Goal: Transaction & Acquisition: Purchase product/service

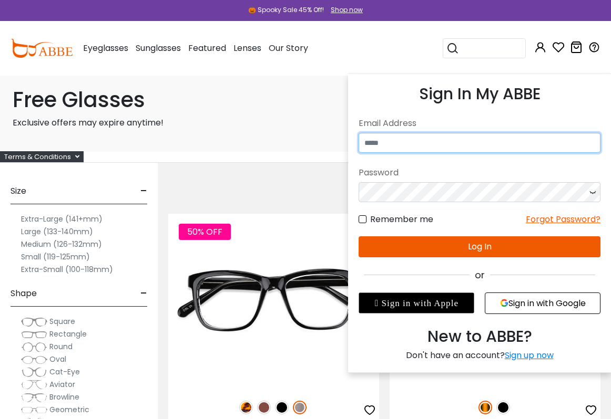
click at [461, 136] on input "email" at bounding box center [479, 143] width 242 height 20
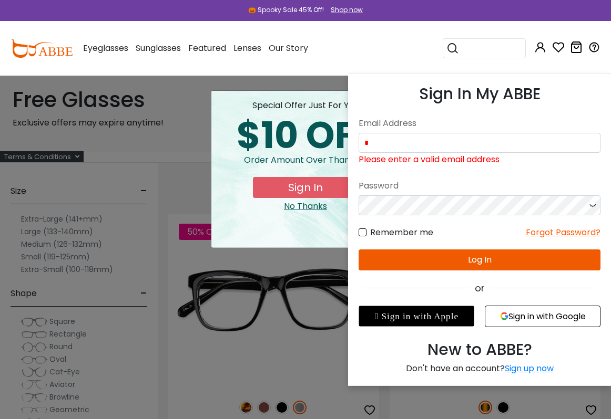
scroll to position [2, 0]
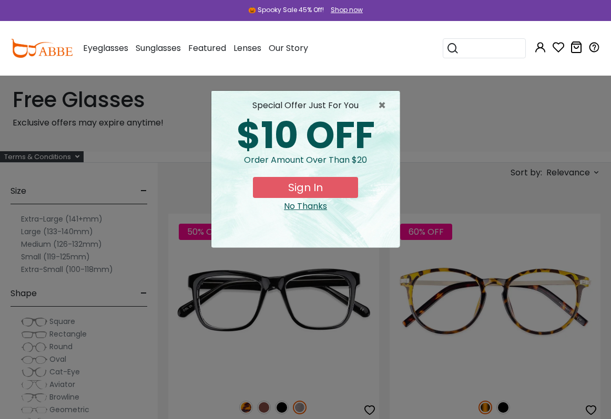
click at [473, 387] on div "× special offer just for you $10 OFF Order amount over than $20 Sign In No Than…" at bounding box center [305, 209] width 611 height 419
click at [389, 106] on span "×" at bounding box center [384, 105] width 13 height 13
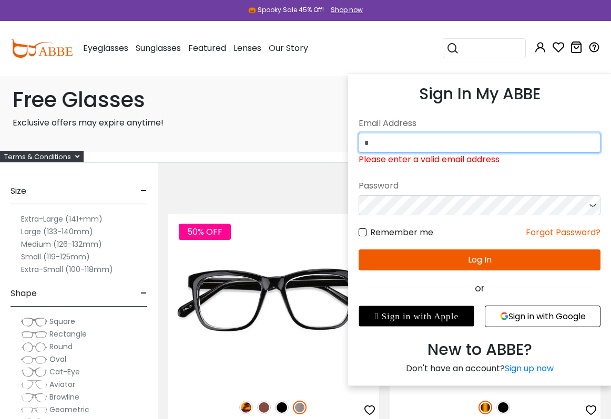
click at [441, 140] on input "*" at bounding box center [479, 143] width 242 height 20
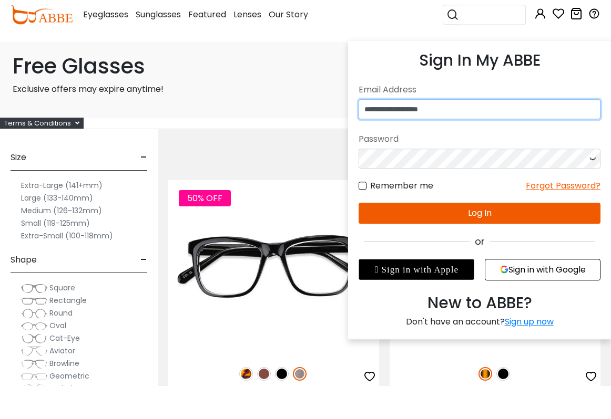
type input "**********"
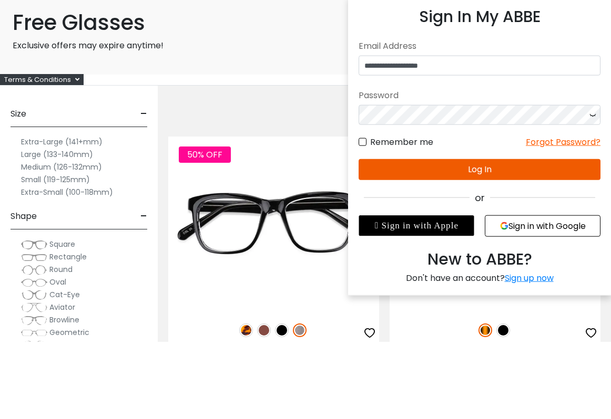
click at [478, 236] on button "Log In" at bounding box center [479, 246] width 242 height 21
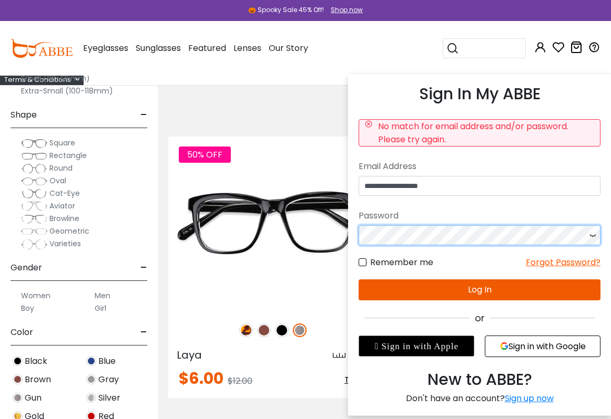
scroll to position [79, 13]
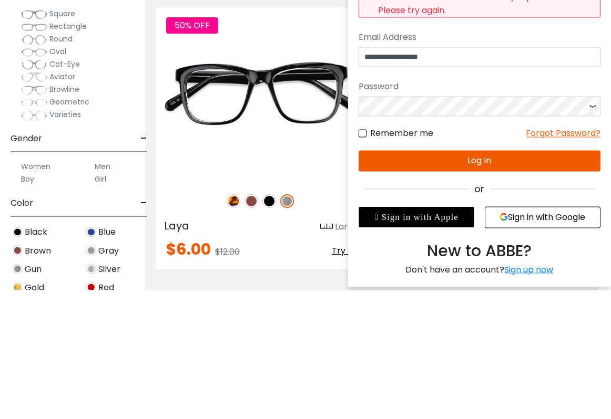
click at [512, 280] on button "Log In" at bounding box center [479, 290] width 242 height 21
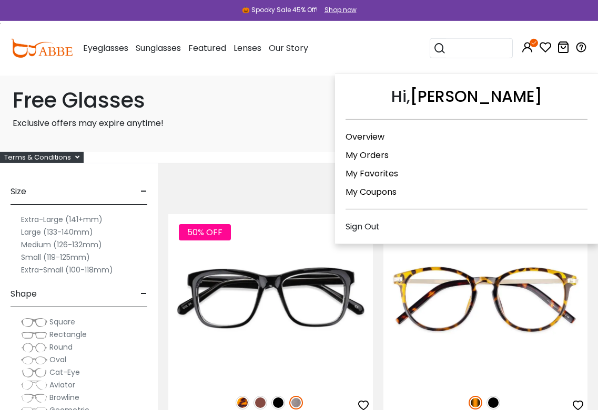
click at [284, 115] on div "Free Glasses Exclusive offers may expire anytime!" at bounding box center [299, 114] width 598 height 78
click at [384, 156] on link "My Orders" at bounding box center [366, 155] width 43 height 12
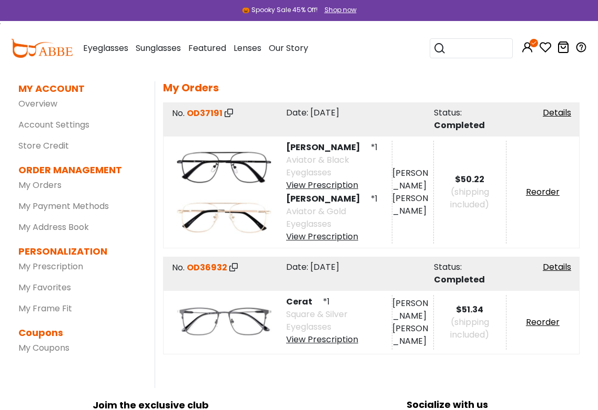
scroll to position [40, 0]
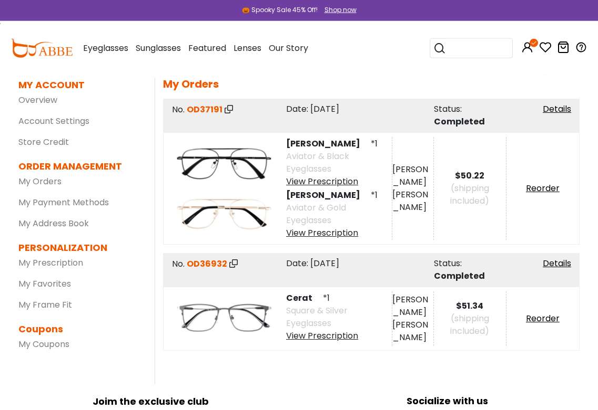
click at [320, 144] on span "[PERSON_NAME]" at bounding box center [327, 144] width 83 height 12
click at [323, 160] on span "Aviator & Black Eyeglasses" at bounding box center [317, 162] width 63 height 25
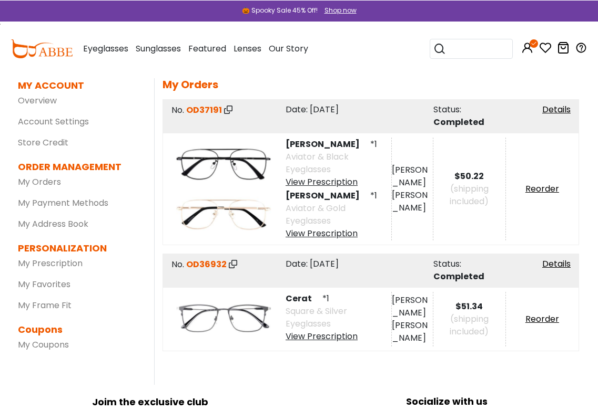
click at [236, 162] on img at bounding box center [223, 163] width 103 height 52
click at [249, 161] on img at bounding box center [223, 163] width 103 height 52
click at [306, 147] on span "[PERSON_NAME]" at bounding box center [326, 144] width 83 height 12
click at [314, 146] on span "[PERSON_NAME]" at bounding box center [326, 144] width 83 height 12
click at [475, 54] on input "search" at bounding box center [477, 48] width 63 height 19
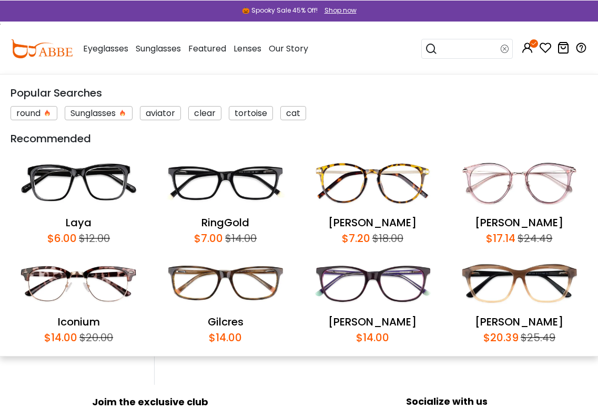
scroll to position [39, 1]
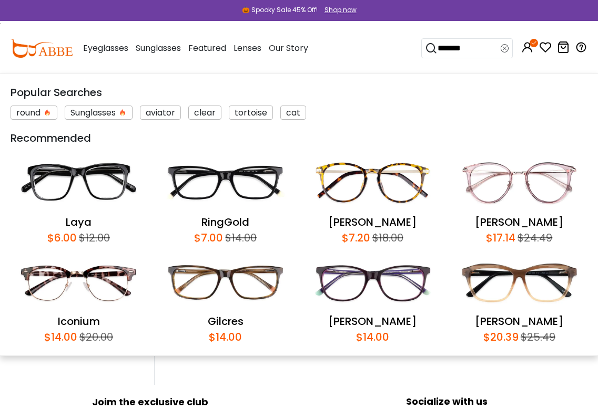
type input "********"
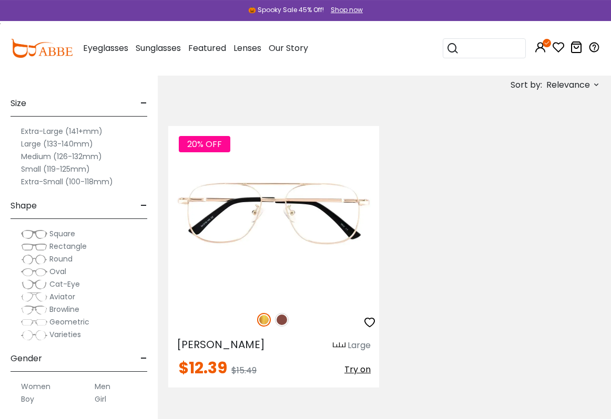
scroll to position [263, 0]
click at [279, 324] on img at bounding box center [282, 320] width 14 height 14
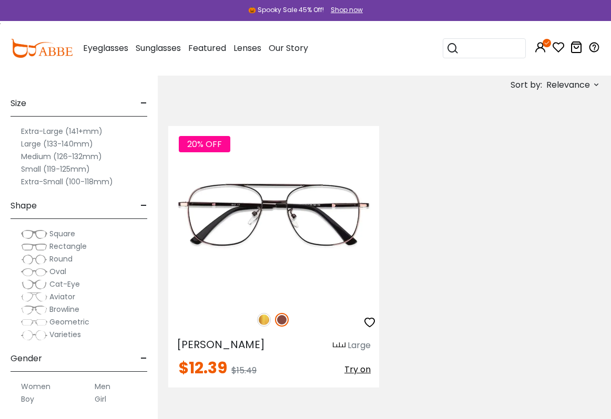
click at [0, 0] on img at bounding box center [0, 0] width 0 height 0
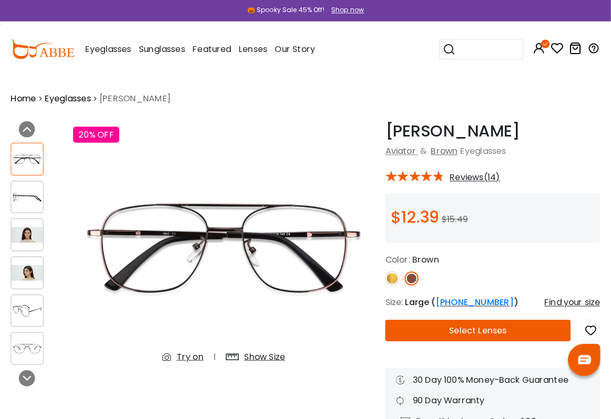
scroll to position [2, 0]
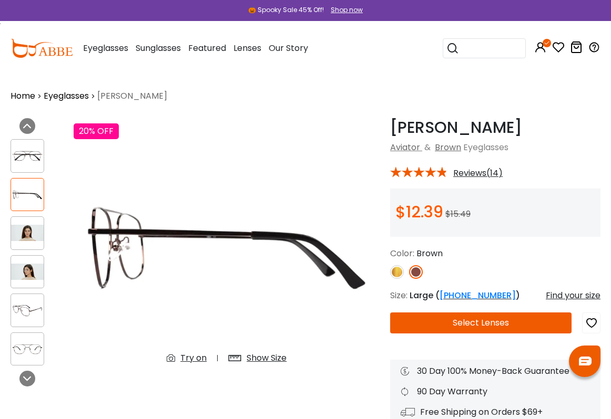
click at [37, 150] on img at bounding box center [27, 156] width 33 height 16
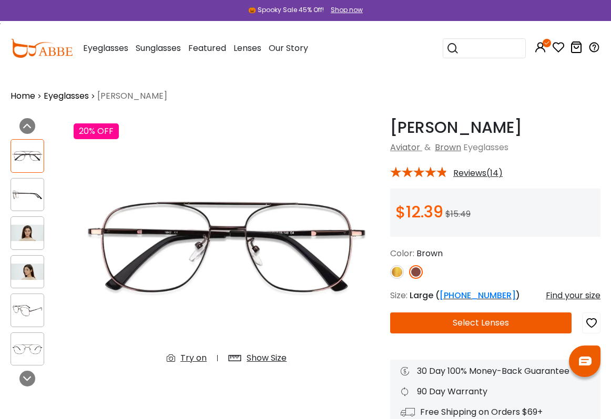
click at [386, 279] on div "Gatewood Brown Aviator & Brown Eyeglasses *** Reviews(14)" at bounding box center [489, 271] width 221 height 306
click at [399, 271] on img at bounding box center [397, 272] width 14 height 14
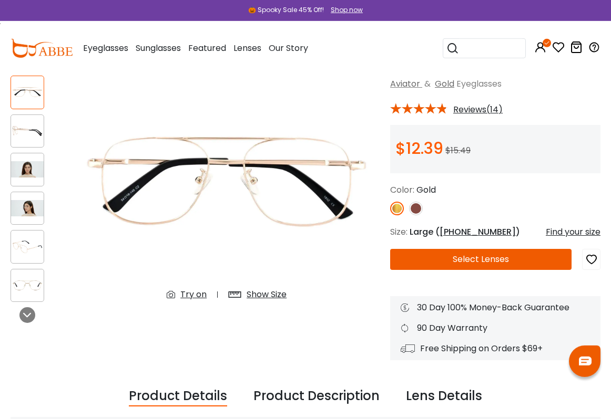
scroll to position [68, 0]
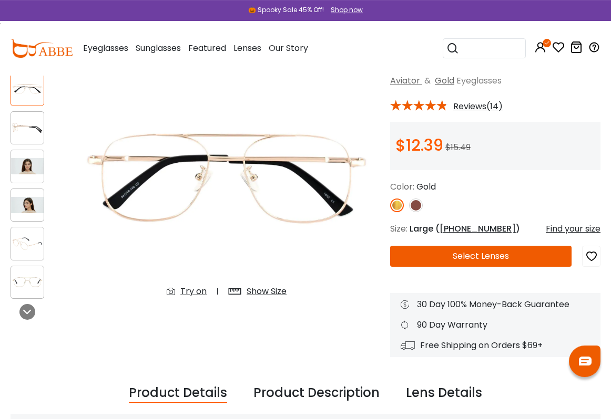
click at [498, 259] on button "Select Lenses" at bounding box center [480, 256] width 181 height 21
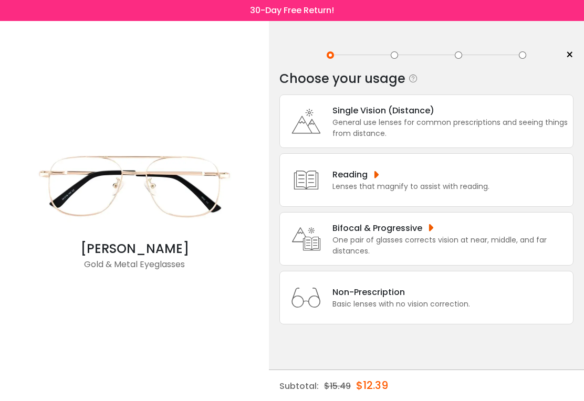
click at [422, 126] on div "General use lenses for common prescriptions and seeing things from distance." at bounding box center [450, 128] width 235 height 22
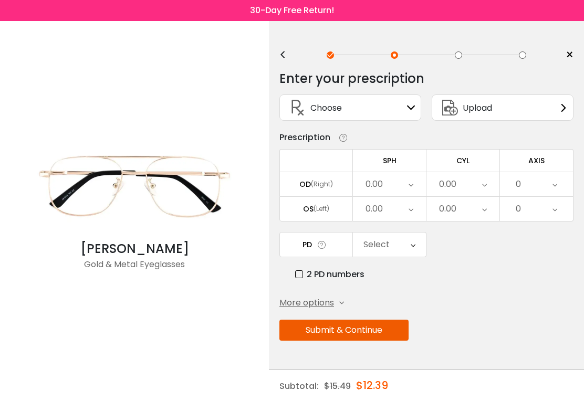
click at [391, 186] on div "0.00" at bounding box center [389, 184] width 73 height 24
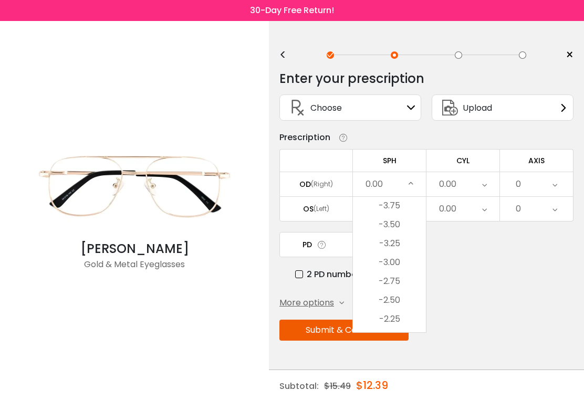
scroll to position [1229, 0]
click at [404, 231] on li "-3.50" at bounding box center [389, 226] width 73 height 19
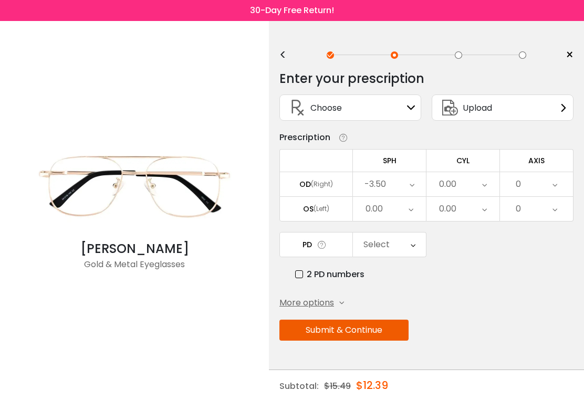
click at [412, 212] on icon at bounding box center [411, 209] width 5 height 24
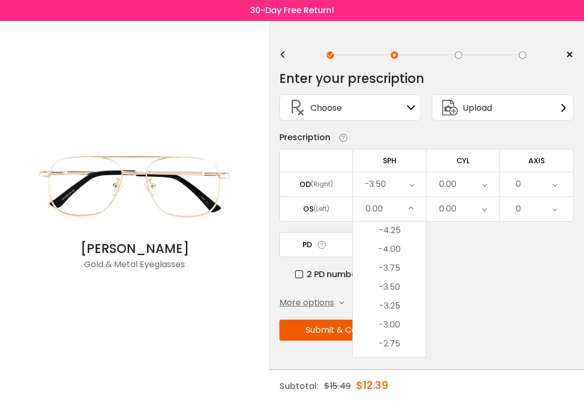
scroll to position [1193, 0]
click at [400, 253] on li "-4.00" at bounding box center [389, 249] width 73 height 19
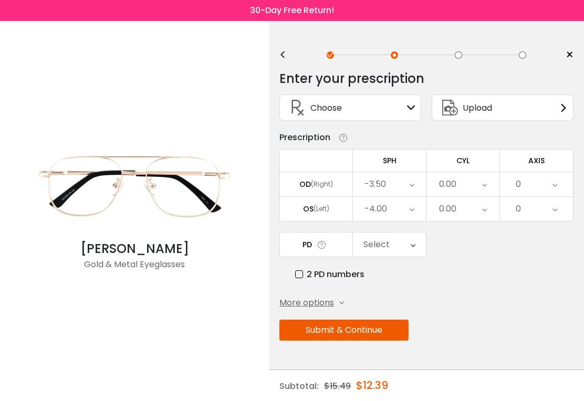
click at [488, 185] on div "0.00" at bounding box center [463, 184] width 73 height 24
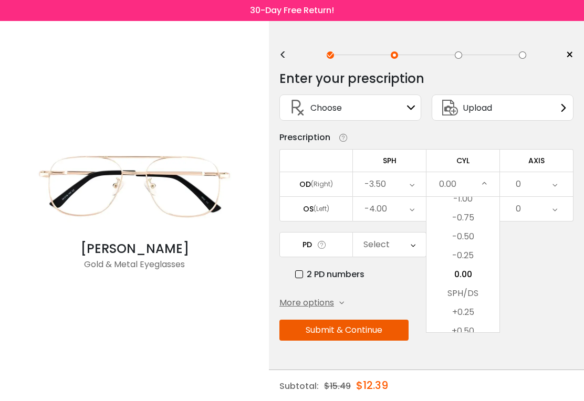
click at [475, 239] on li "-0.50" at bounding box center [463, 237] width 73 height 19
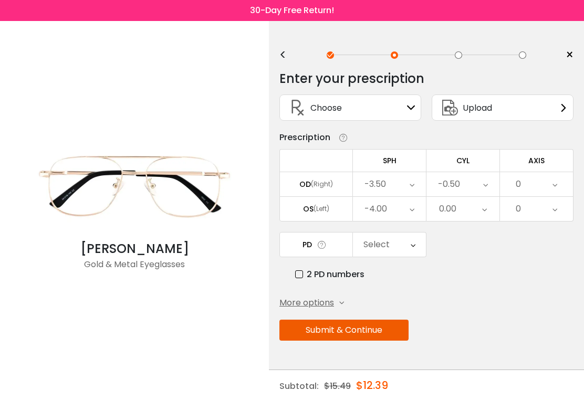
click at [484, 214] on icon at bounding box center [484, 209] width 5 height 24
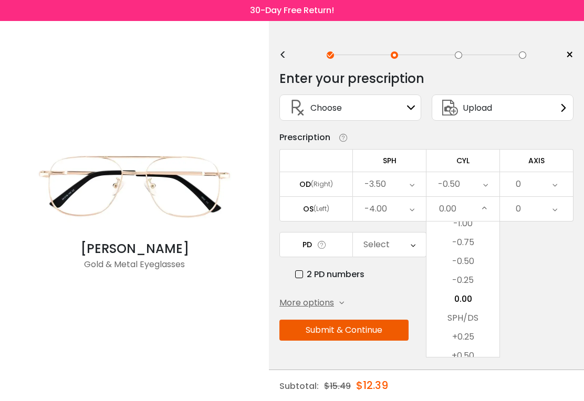
click at [476, 261] on li "-0.50" at bounding box center [463, 261] width 73 height 19
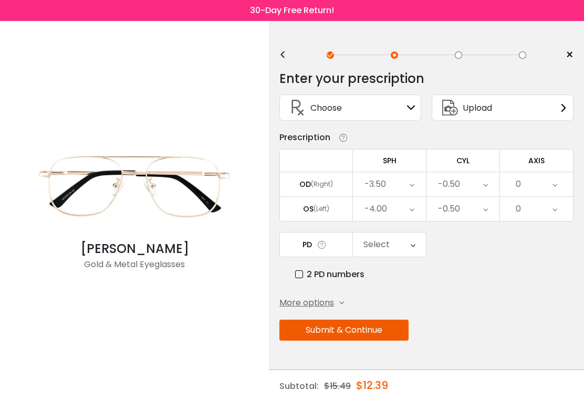
click at [558, 186] on div "0" at bounding box center [536, 184] width 73 height 24
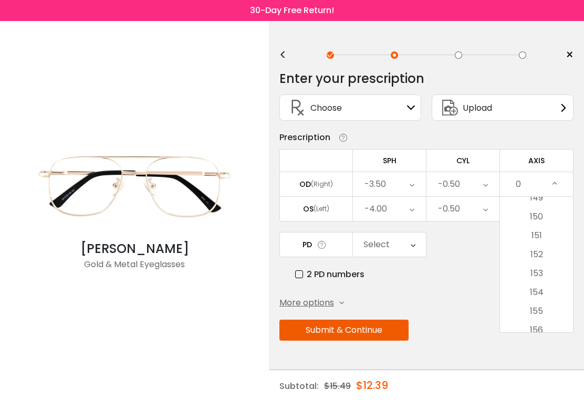
scroll to position [2805, 0]
click at [548, 242] on li "150" at bounding box center [536, 239] width 73 height 19
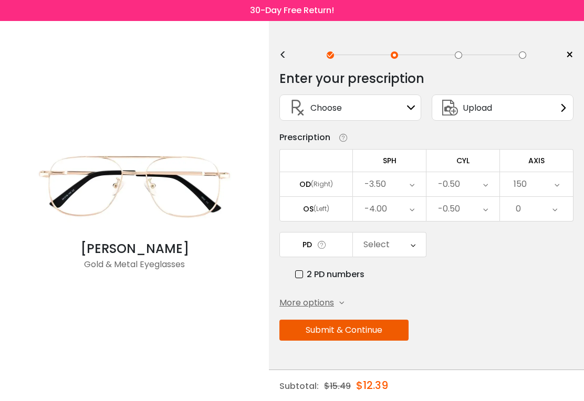
click at [560, 212] on div "0" at bounding box center [536, 209] width 73 height 24
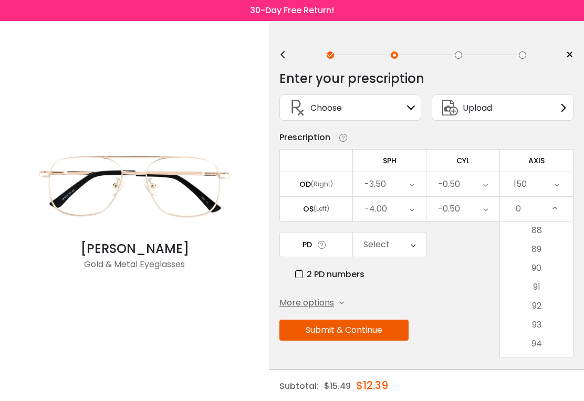
scroll to position [1665, 0]
click at [545, 274] on li "90" at bounding box center [536, 269] width 73 height 19
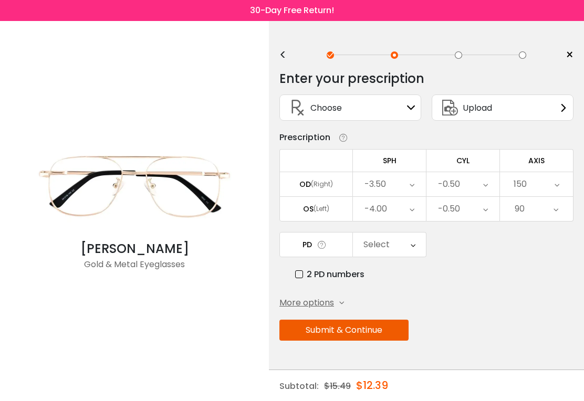
click at [415, 251] on icon at bounding box center [413, 245] width 5 height 24
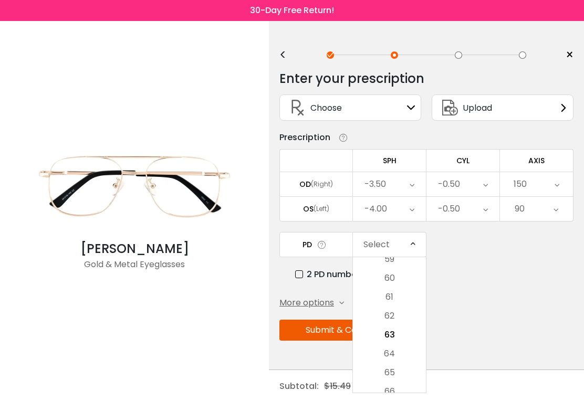
click at [454, 258] on div "PD Select Cancel PD Save 46 47 48 49 50 51 52 53 54 55 56 57 58 59 60 61 62 63 …" at bounding box center [427, 256] width 294 height 49
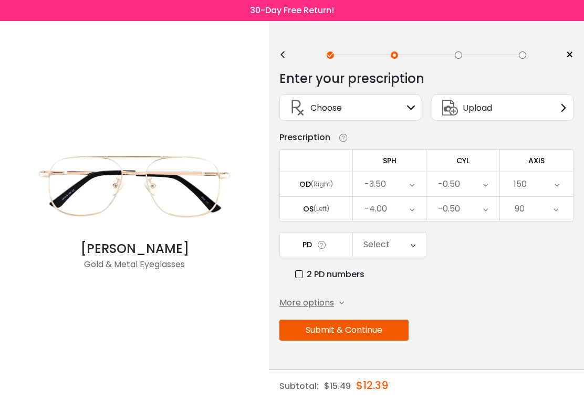
click at [326, 251] on icon at bounding box center [322, 245] width 11 height 11
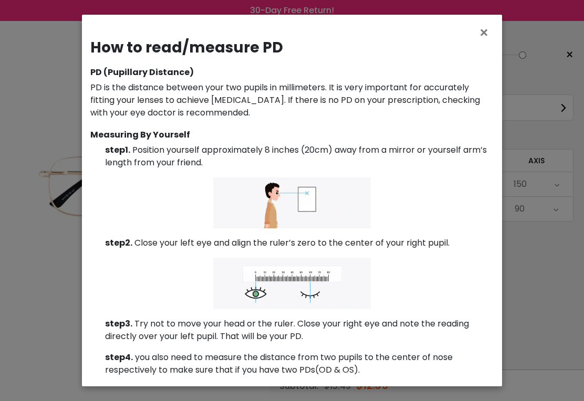
scroll to position [-1, 0]
click at [482, 30] on span "×" at bounding box center [486, 33] width 15 height 23
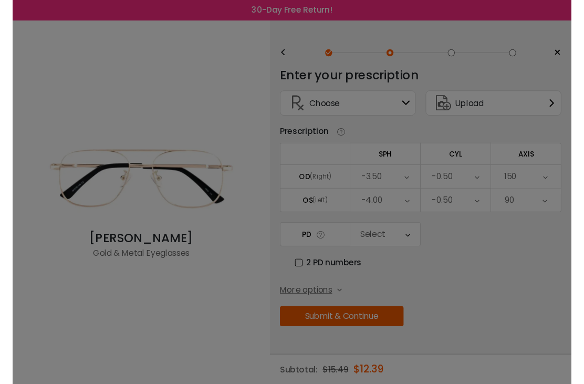
scroll to position [0, 0]
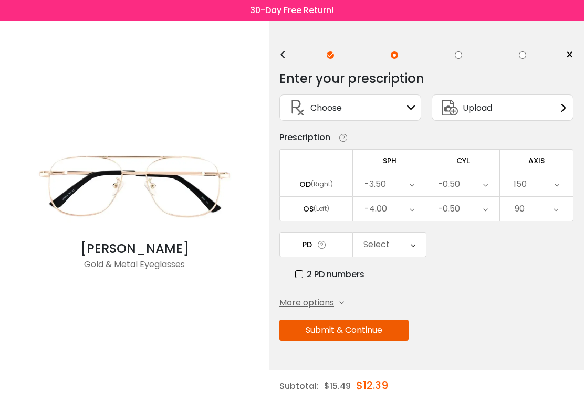
click at [368, 335] on button "Submit & Continue" at bounding box center [344, 330] width 129 height 21
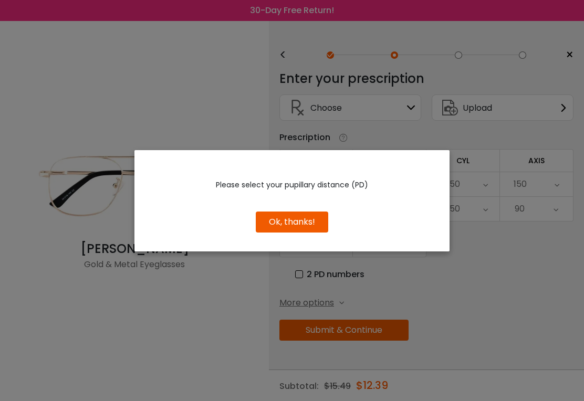
click at [303, 221] on button "Ok, thanks!" at bounding box center [292, 222] width 73 height 21
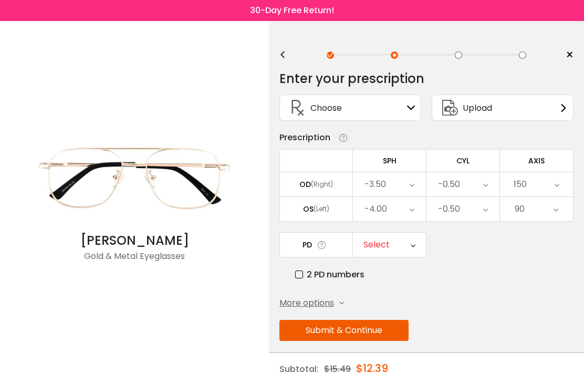
click at [415, 247] on icon at bounding box center [413, 245] width 5 height 24
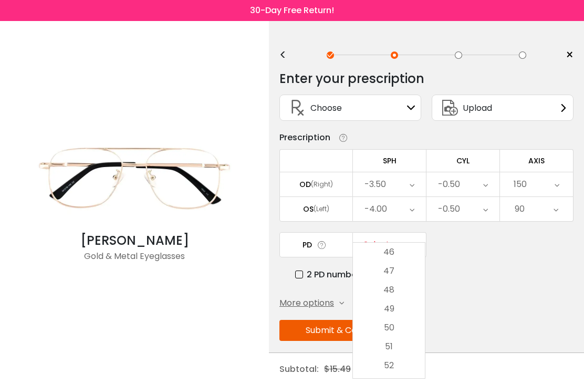
click at [302, 279] on label "2 PD numbers" at bounding box center [329, 274] width 69 height 13
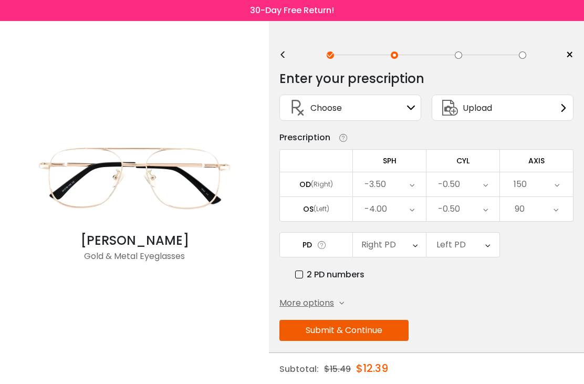
click at [420, 250] on div "Right PD" at bounding box center [389, 245] width 73 height 24
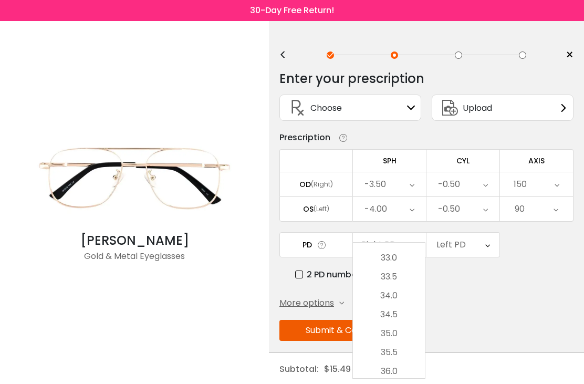
scroll to position [382, 0]
click at [405, 342] on li "35.5" at bounding box center [389, 343] width 72 height 19
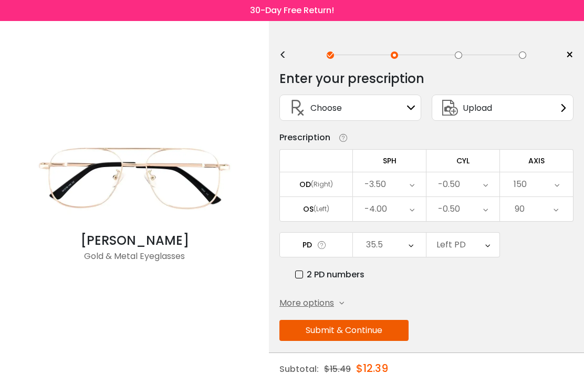
click at [460, 250] on div "Left PD" at bounding box center [451, 244] width 29 height 21
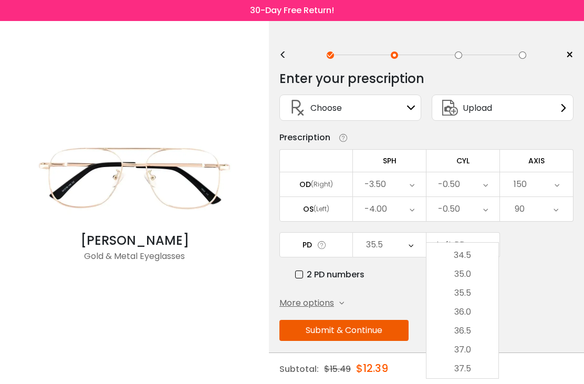
scroll to position [434, 0]
click at [480, 294] on li "35.5" at bounding box center [463, 291] width 72 height 19
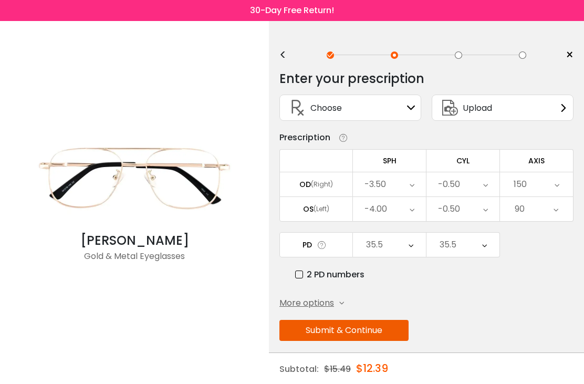
click at [359, 332] on button "Submit & Continue" at bounding box center [344, 330] width 129 height 21
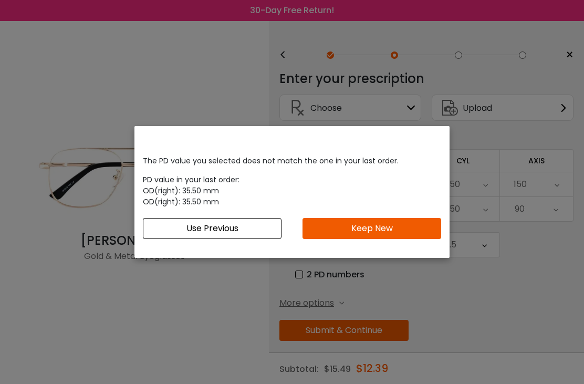
click at [258, 230] on button "Use Previous" at bounding box center [212, 228] width 139 height 21
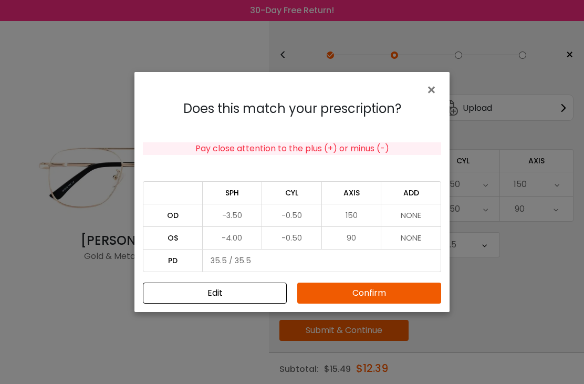
click at [370, 293] on button "Confirm" at bounding box center [369, 293] width 144 height 21
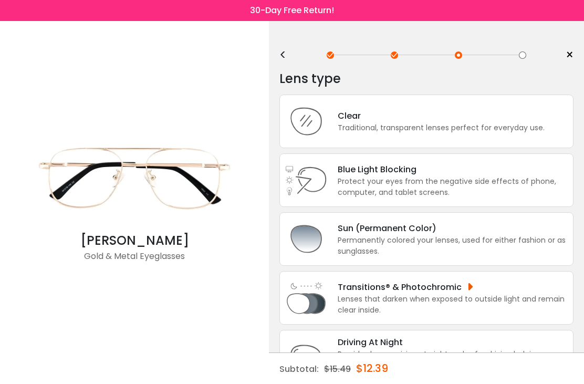
click at [398, 132] on div "Traditional, transparent lenses perfect for everyday use." at bounding box center [441, 127] width 207 height 11
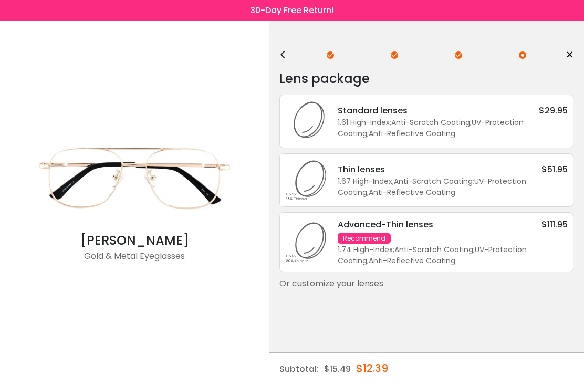
click at [426, 120] on div "1.61 High-Index ; Anti-Scratch Coating ; UV-Protection Coating ; Anti-Reflectiv…" at bounding box center [453, 128] width 230 height 22
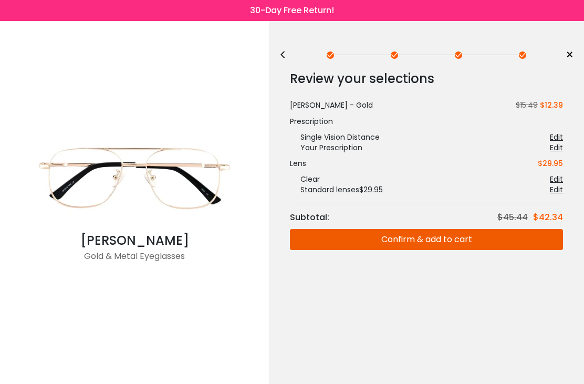
click at [462, 241] on button "Confirm & add to cart" at bounding box center [426, 239] width 273 height 21
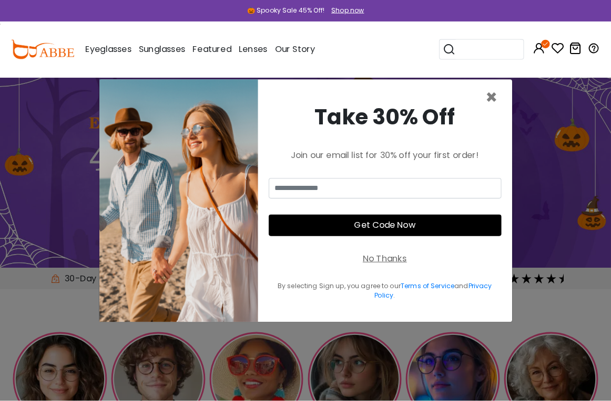
scroll to position [1, 0]
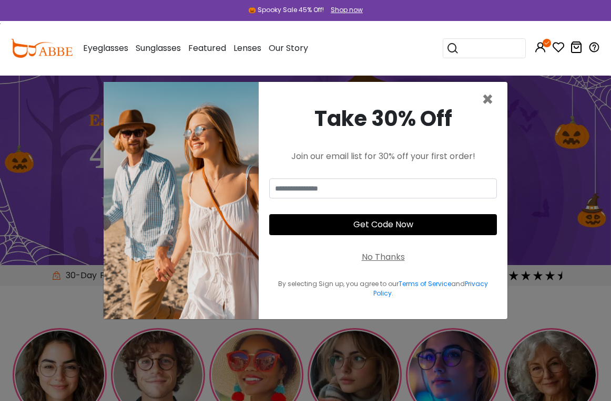
click at [491, 113] on span "×" at bounding box center [487, 99] width 12 height 27
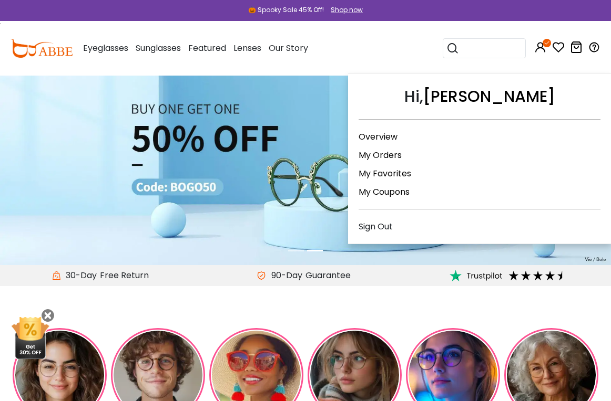
click at [388, 159] on link "My Orders" at bounding box center [379, 155] width 43 height 12
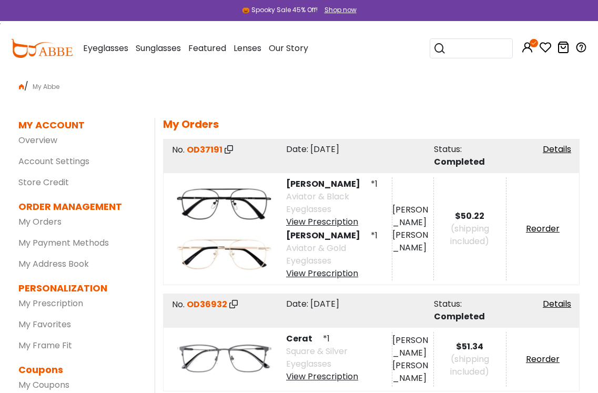
click at [332, 223] on div "View Prescription" at bounding box center [339, 221] width 106 height 13
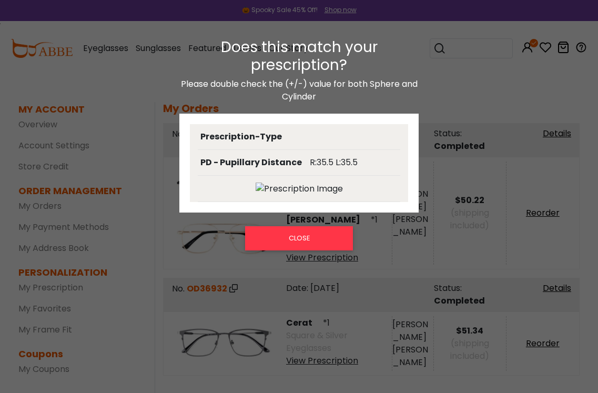
scroll to position [16, 0]
click at [320, 236] on button "CLOSE" at bounding box center [299, 238] width 108 height 24
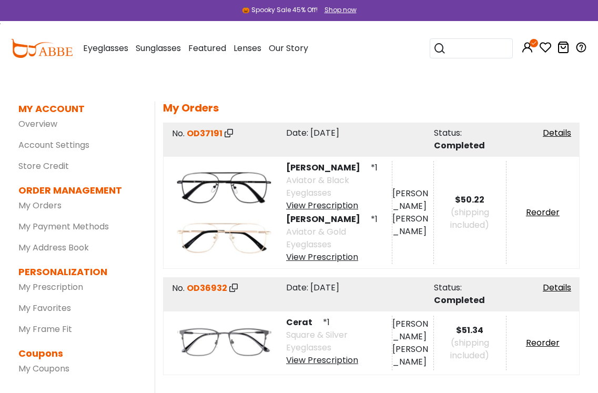
click at [332, 209] on div "View Prescription" at bounding box center [339, 205] width 106 height 13
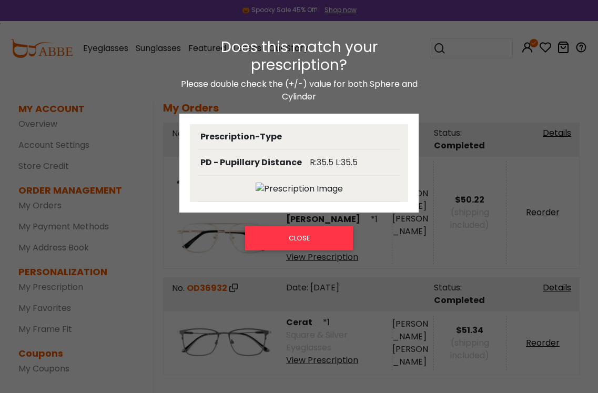
click at [323, 235] on button "CLOSE" at bounding box center [299, 238] width 108 height 24
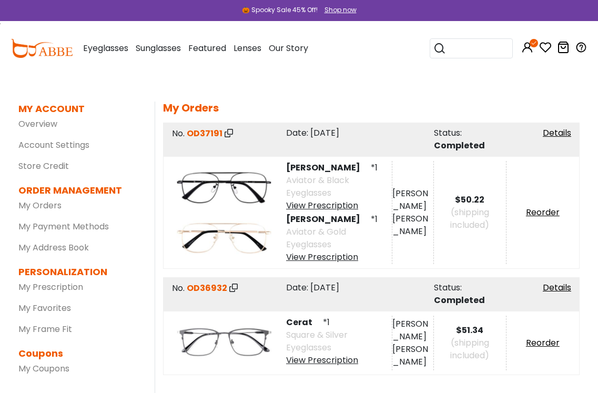
click at [331, 207] on div "View Prescription" at bounding box center [339, 205] width 106 height 13
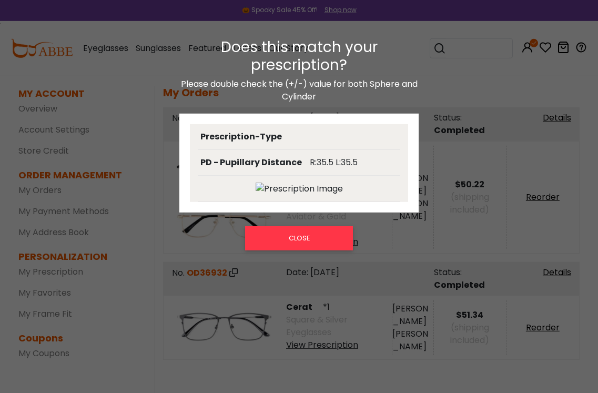
scroll to position [32, 0]
click at [297, 192] on img at bounding box center [298, 188] width 87 height 13
click at [301, 195] on div at bounding box center [299, 189] width 202 height 26
click at [313, 191] on img at bounding box center [298, 188] width 87 height 13
click at [326, 238] on button "CLOSE" at bounding box center [299, 238] width 108 height 24
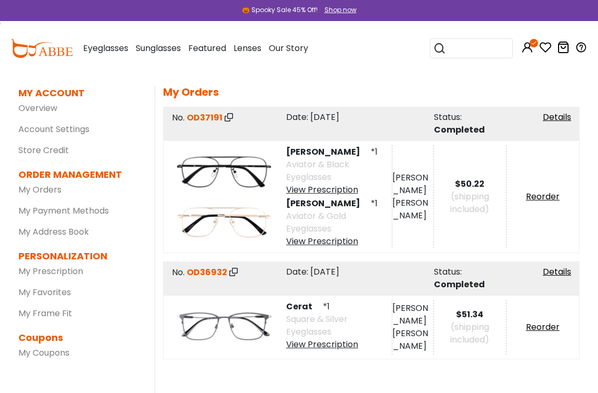
click at [344, 241] on div "View Prescription" at bounding box center [339, 241] width 106 height 13
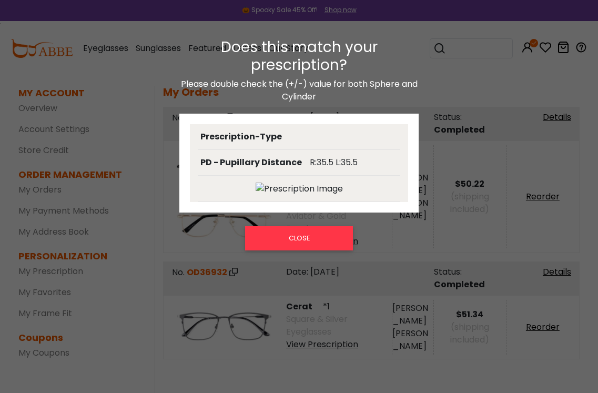
click at [321, 237] on button "CLOSE" at bounding box center [299, 238] width 108 height 24
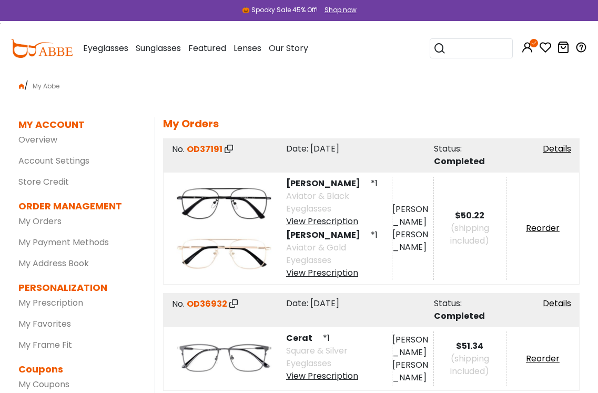
scroll to position [0, 0]
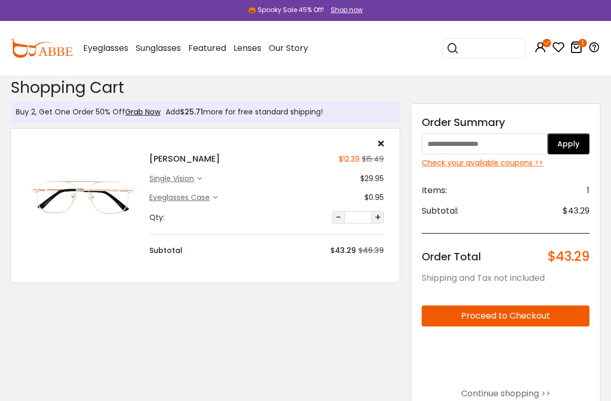
click at [480, 146] on input "text" at bounding box center [484, 143] width 126 height 21
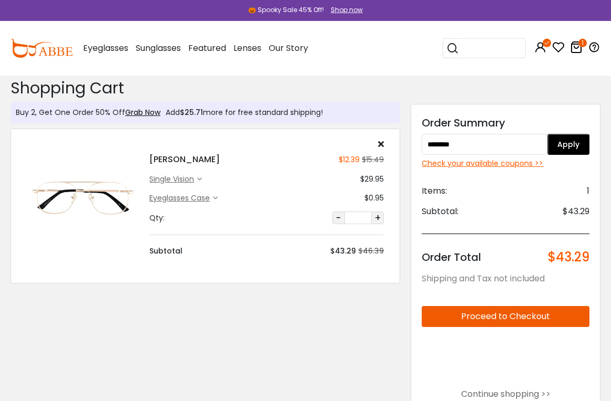
type input "********"
click at [572, 148] on button "Apply" at bounding box center [568, 144] width 42 height 21
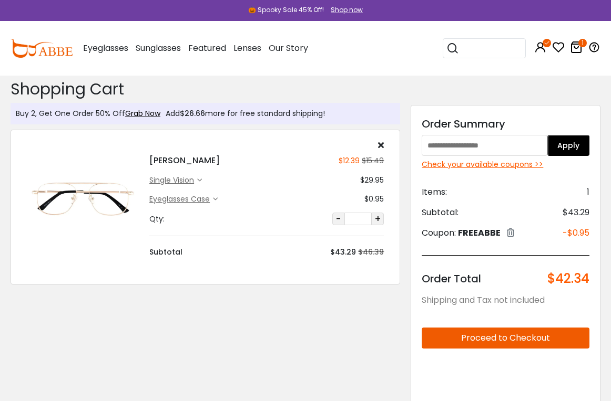
click at [498, 144] on input "text" at bounding box center [484, 145] width 126 height 21
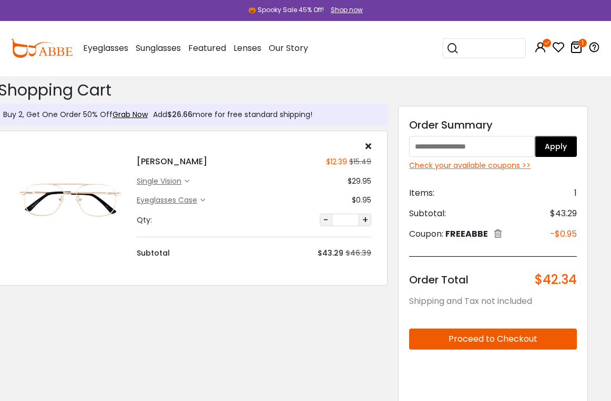
scroll to position [0, 13]
click at [207, 209] on div "[PERSON_NAME] $12.39 $15.49 single vision $29.95" at bounding box center [253, 200] width 245 height 117
click at [208, 201] on div "Eyeglasses Case $0.95" at bounding box center [253, 200] width 234 height 11
click at [203, 205] on div "Eyeglasses Case" at bounding box center [170, 200] width 68 height 11
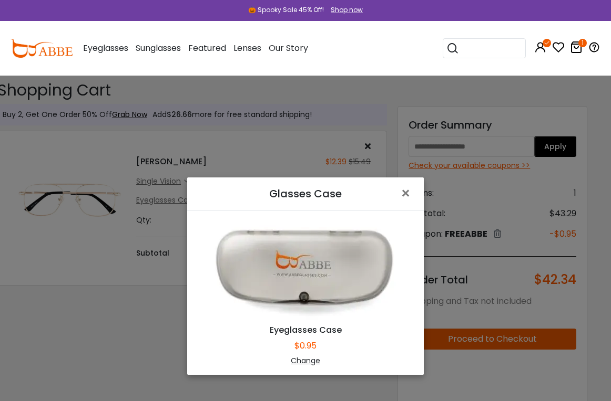
click at [313, 358] on div "Change" at bounding box center [305, 361] width 210 height 11
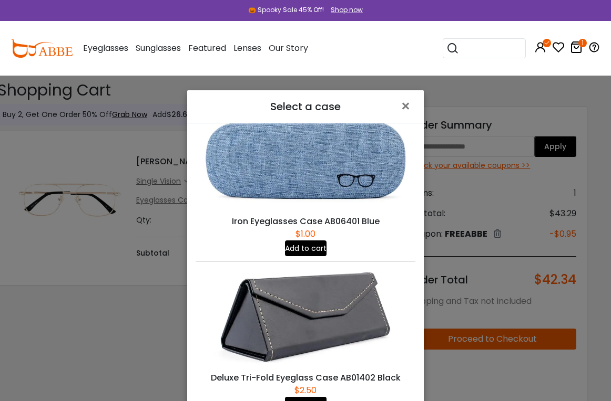
scroll to position [277, 0]
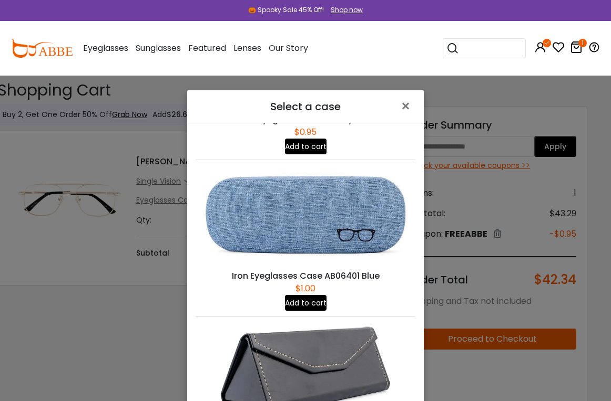
click at [409, 106] on span "×" at bounding box center [407, 106] width 15 height 23
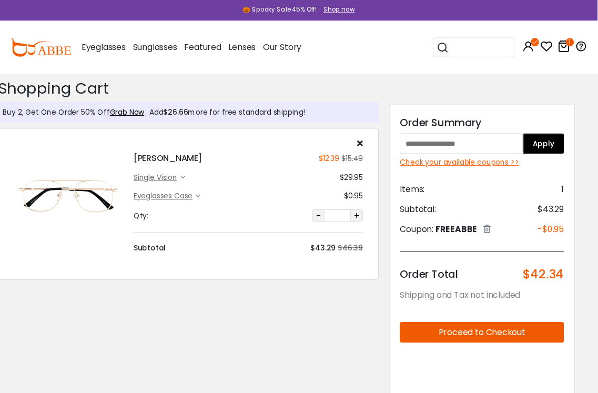
scroll to position [0, 0]
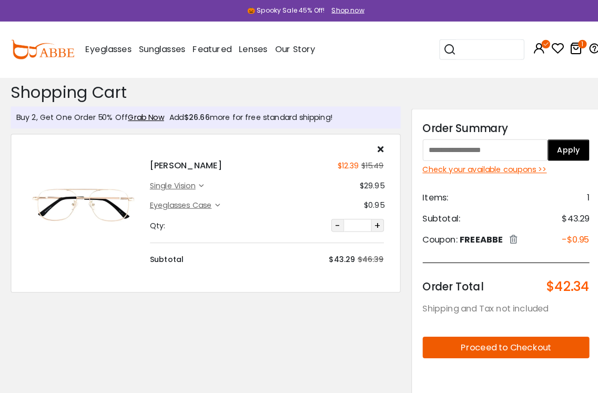
click at [500, 169] on div "Check your available coupons >>" at bounding box center [494, 165] width 163 height 11
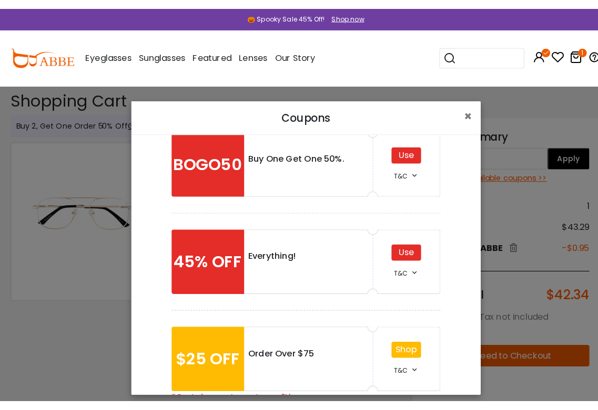
scroll to position [25, 0]
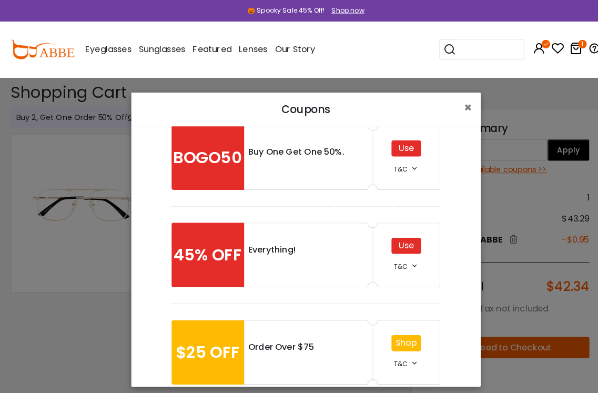
click at [456, 97] on span "×" at bounding box center [458, 104] width 8 height 17
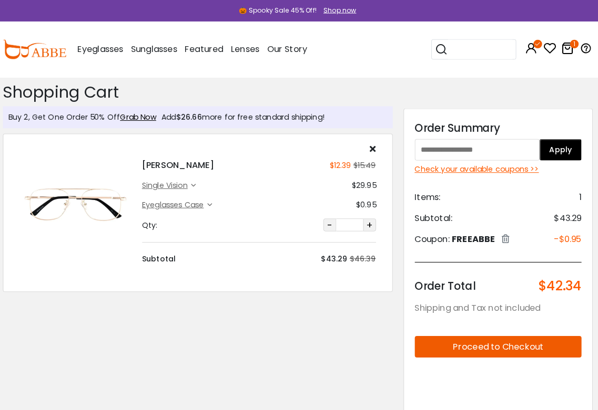
scroll to position [0, 13]
